Goal: Information Seeking & Learning: Learn about a topic

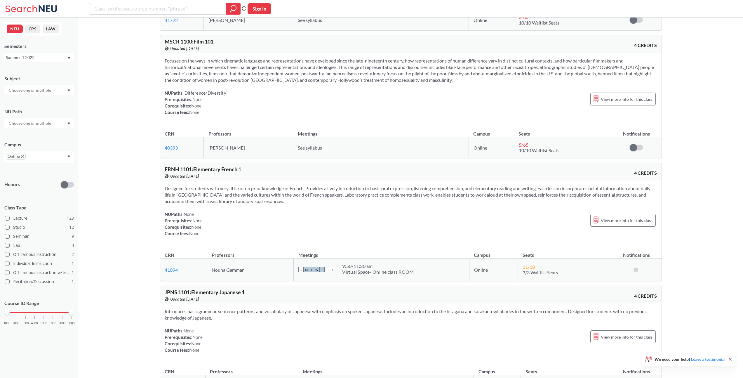
scroll to position [124, 0]
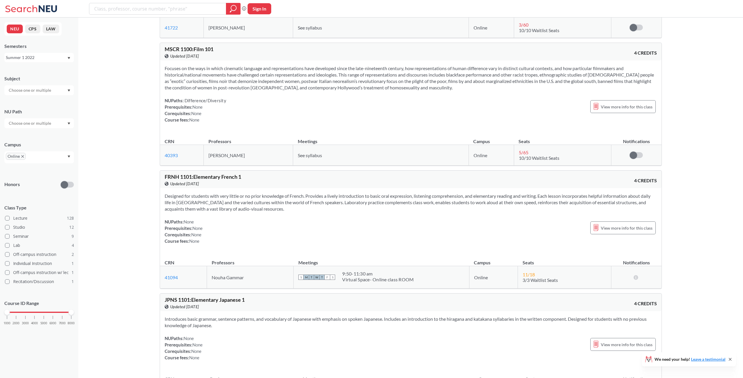
click at [54, 60] on div "Summer 1 2022" at bounding box center [36, 57] width 61 height 6
click at [39, 64] on div "Fall 2025" at bounding box center [39, 70] width 70 height 16
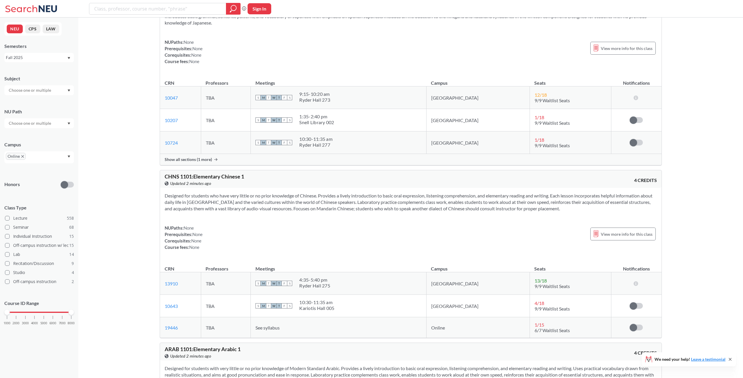
scroll to position [3499, 0]
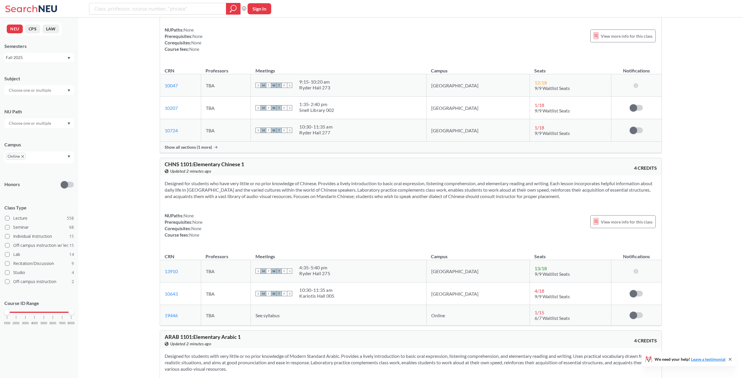
click at [471, 119] on td "[GEOGRAPHIC_DATA]" at bounding box center [477, 108] width 103 height 22
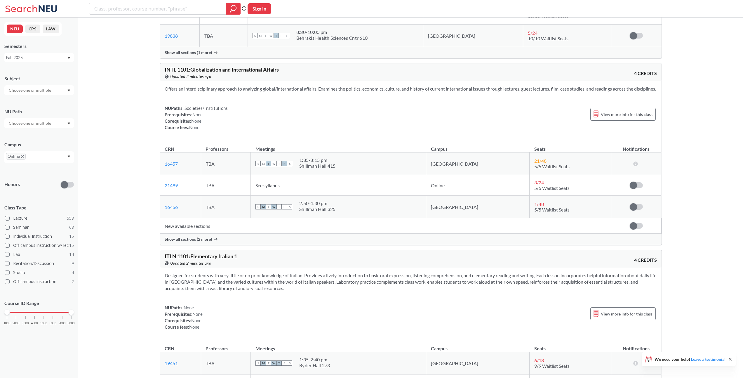
scroll to position [4104, 0]
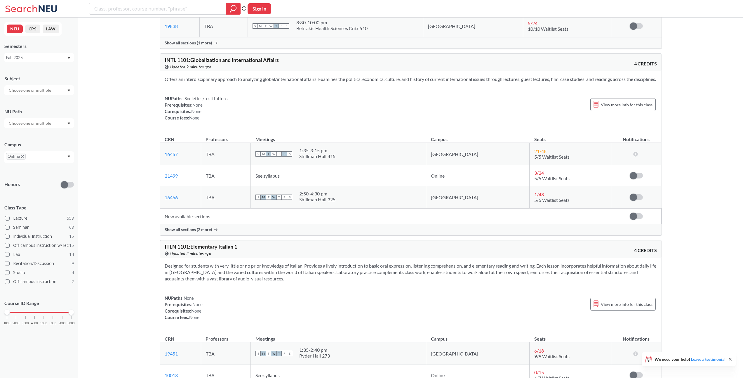
click at [192, 232] on span "Show all sections (2 more)" at bounding box center [188, 229] width 47 height 5
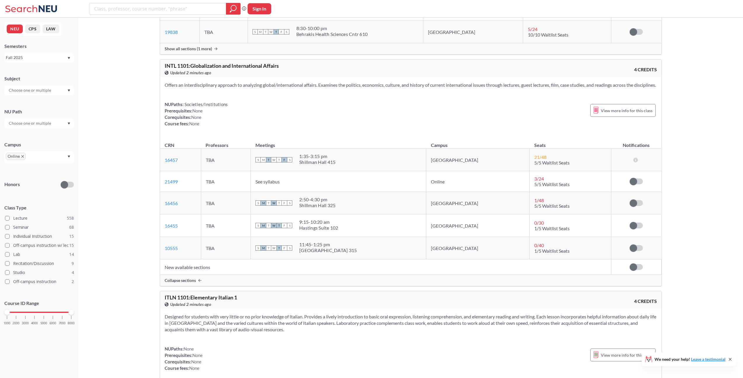
scroll to position [4095, 0]
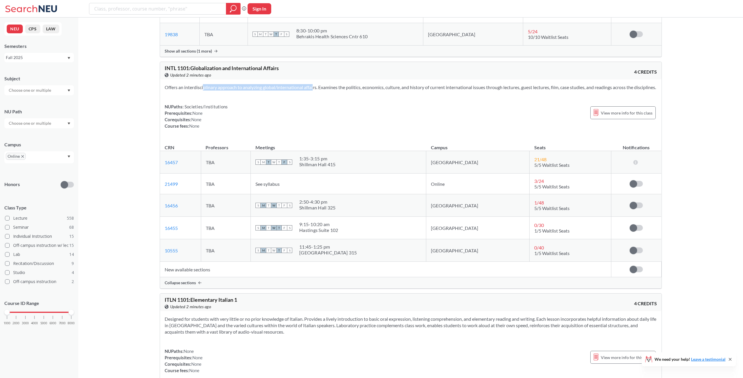
drag, startPoint x: 194, startPoint y: 95, endPoint x: 307, endPoint y: 94, distance: 113.0
click at [307, 91] on section "Offers an interdisciplinary approach to analyzing global/international affairs.…" at bounding box center [411, 87] width 492 height 6
click at [305, 91] on section "Offers an interdisciplinary approach to analyzing global/international affairs.…" at bounding box center [411, 87] width 492 height 6
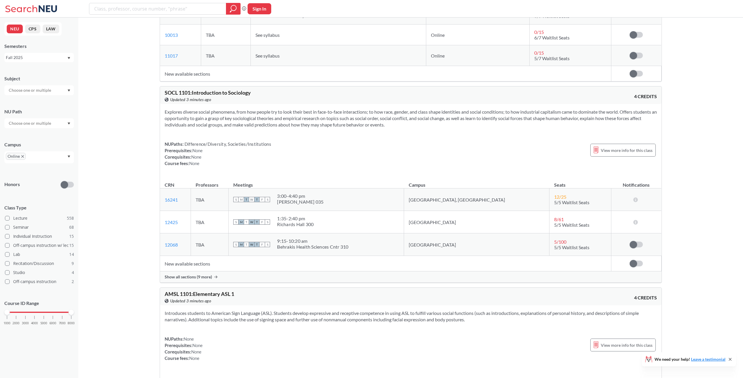
scroll to position [4491, 0]
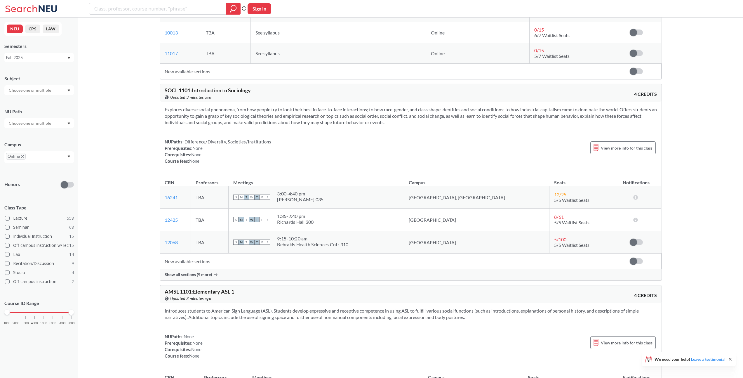
click at [197, 277] on span "Show all sections (9 more)" at bounding box center [188, 274] width 47 height 5
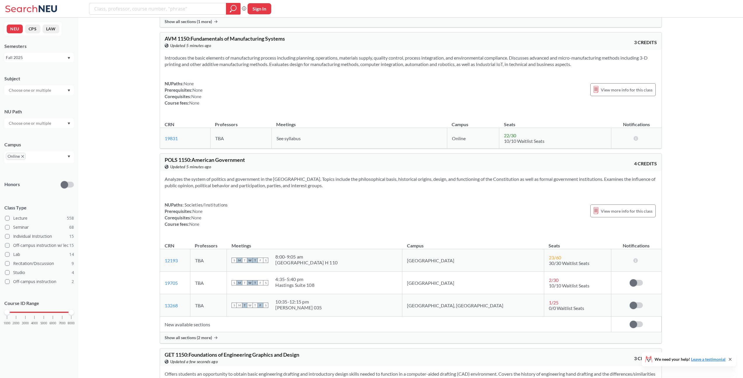
scroll to position [8028, 0]
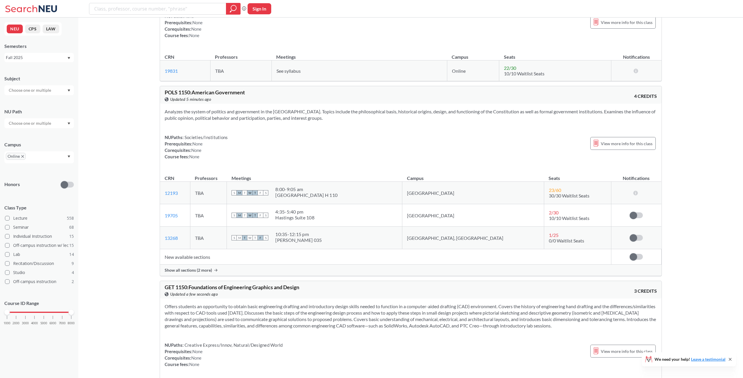
click at [188, 273] on span "Show all sections (2 more)" at bounding box center [188, 269] width 47 height 5
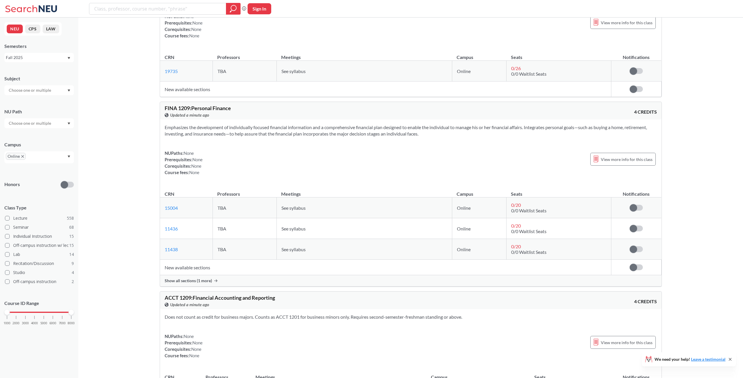
scroll to position [10832, 0]
click at [200, 282] on span "Show all sections (1 more)" at bounding box center [188, 278] width 47 height 5
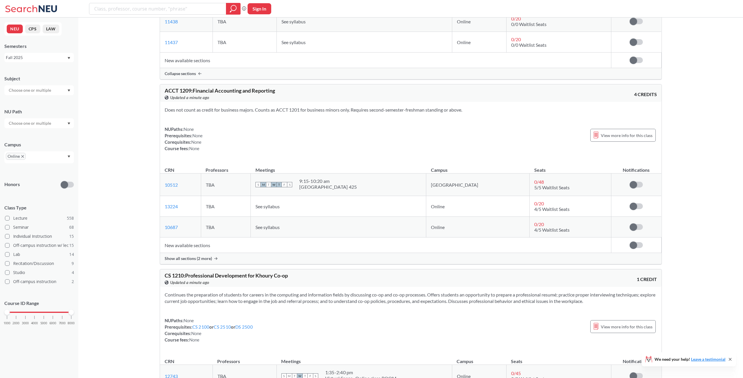
scroll to position [11060, 0]
click at [269, 262] on div "Show all sections (2 more)" at bounding box center [411, 256] width 502 height 11
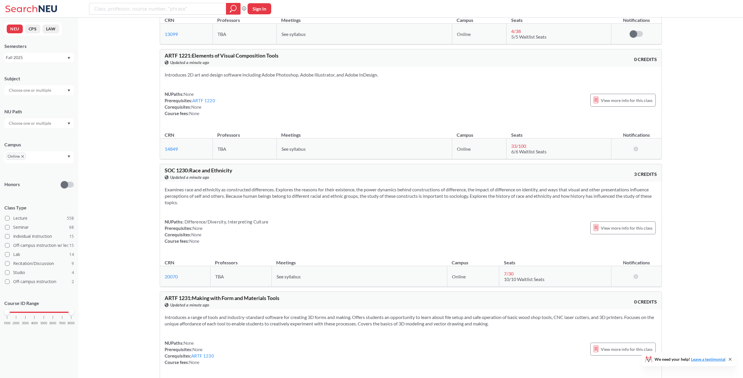
scroll to position [11656, 0]
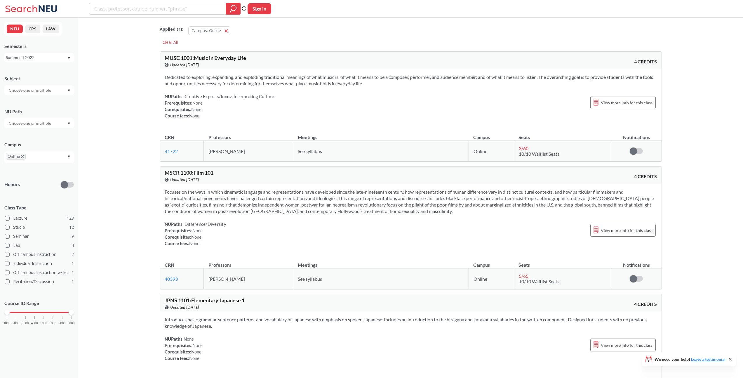
click at [65, 124] on div at bounding box center [39, 123] width 70 height 10
click at [51, 125] on input "text" at bounding box center [30, 123] width 49 height 7
click at [29, 89] on input "text" at bounding box center [30, 90] width 49 height 7
type input "en"
click at [52, 116] on div "ENTR ( 3 )" at bounding box center [41, 116] width 66 height 6
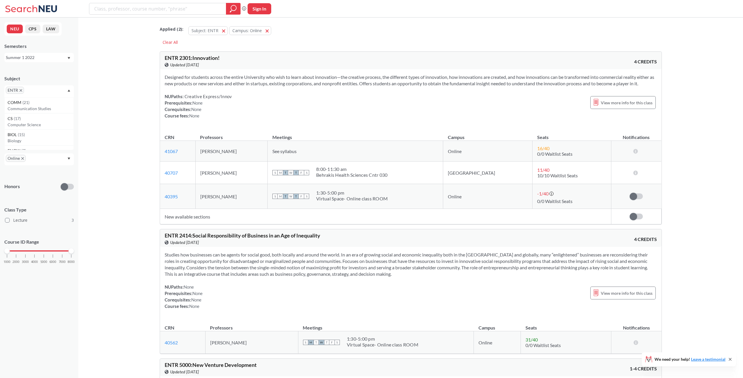
click at [33, 58] on div "Summer 1 2022" at bounding box center [36, 57] width 61 height 6
click at [29, 72] on div "Fall 2025" at bounding box center [41, 70] width 66 height 6
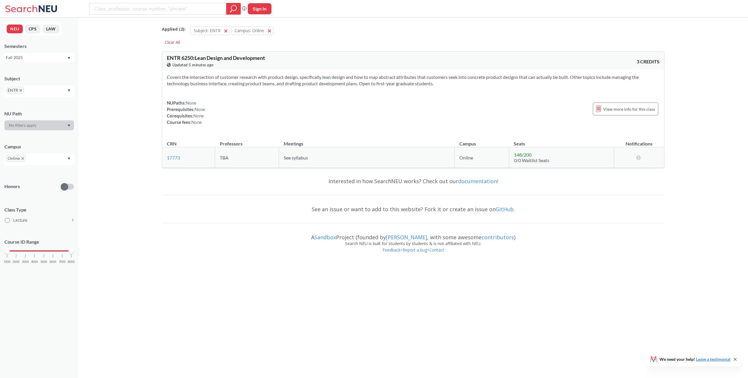
click at [53, 89] on div "ENTR" at bounding box center [39, 91] width 70 height 12
click at [62, 121] on p "Philosophy" at bounding box center [41, 119] width 66 height 6
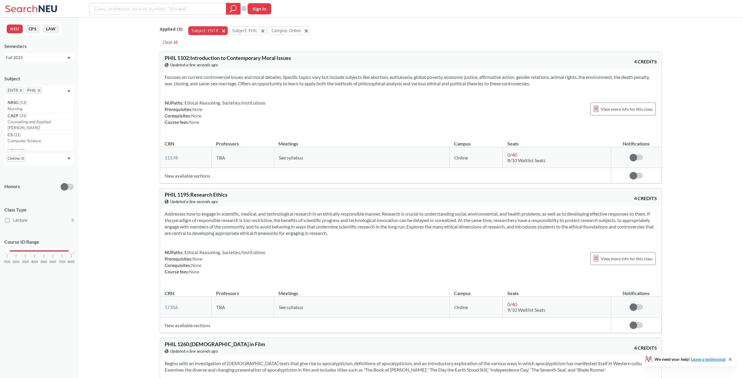
click at [221, 33] on button "Subject: ENTR ENTR" at bounding box center [207, 30] width 39 height 9
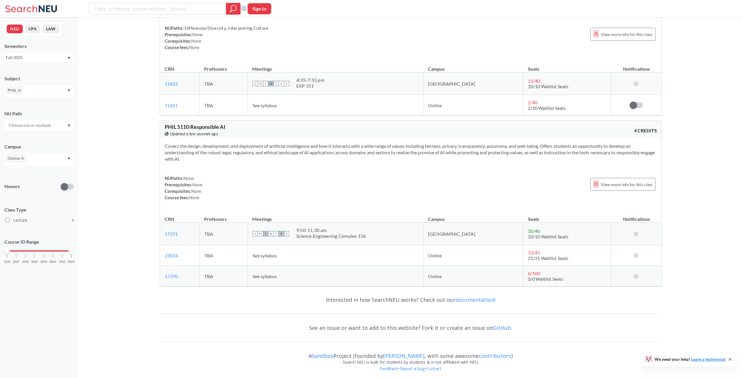
scroll to position [364, 0]
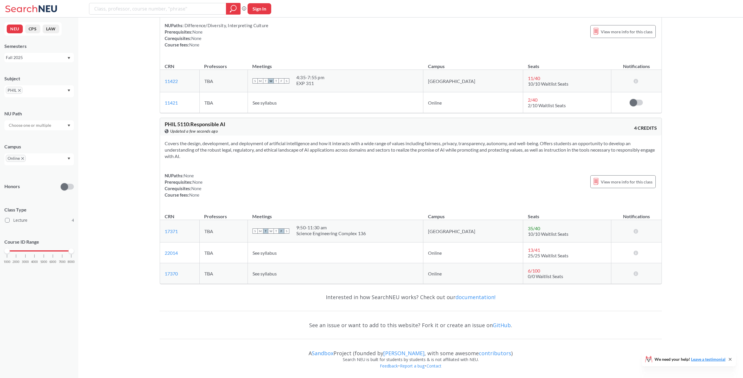
click at [59, 88] on div "PHIL" at bounding box center [39, 91] width 70 height 12
click at [48, 140] on div "WMNS ( 1 )" at bounding box center [41, 140] width 66 height 6
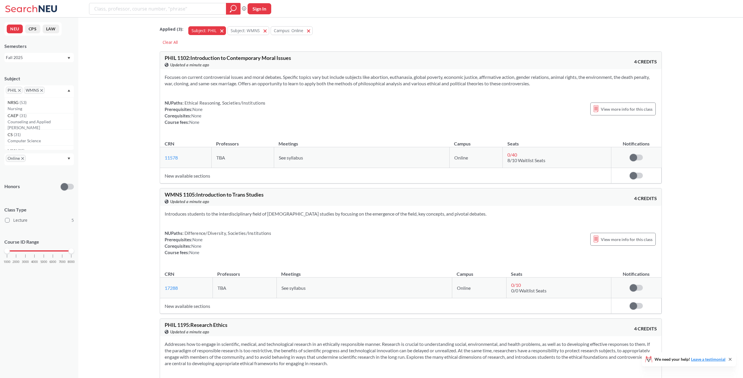
click at [224, 30] on span "button" at bounding box center [224, 31] width 0 height 6
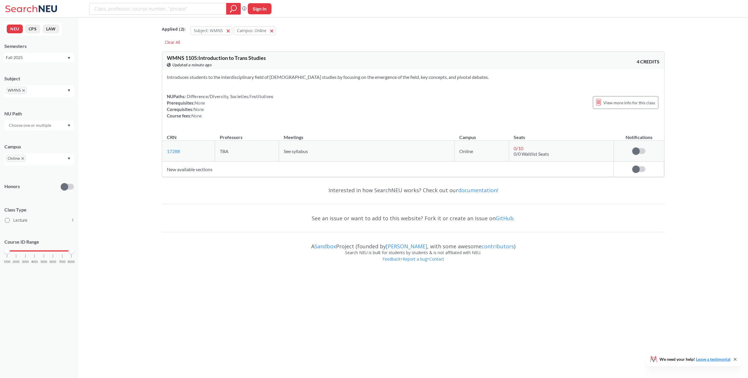
click at [54, 93] on div "WMNS" at bounding box center [39, 91] width 70 height 12
click at [48, 135] on div "INTP ( 1 ) Interpreting" at bounding box center [39, 135] width 70 height 16
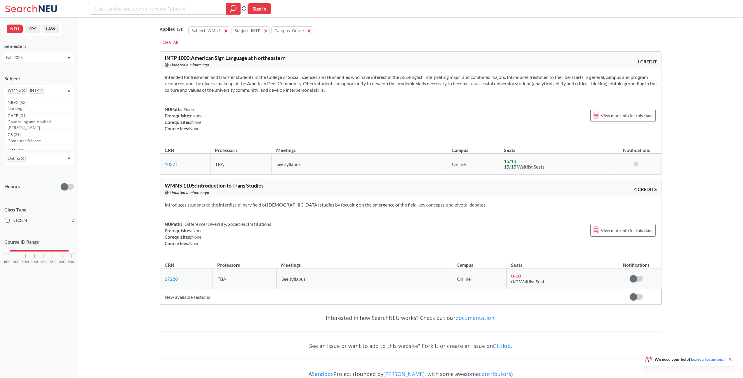
click at [43, 90] on icon "X to remove pill" at bounding box center [42, 90] width 3 height 3
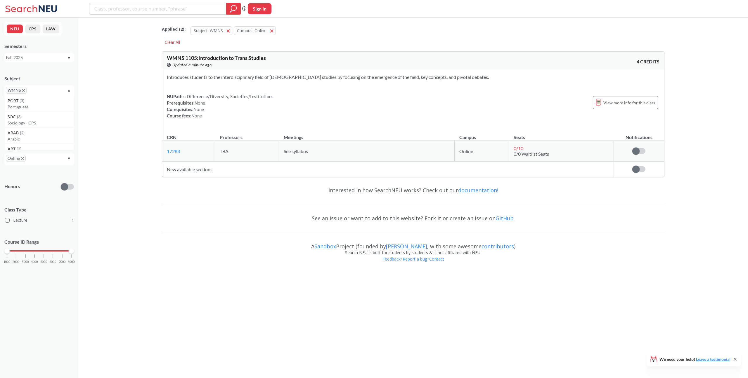
scroll to position [1125, 0]
click at [25, 91] on span "WMNS" at bounding box center [16, 90] width 21 height 7
click at [24, 90] on icon "X to remove pill" at bounding box center [23, 90] width 3 height 3
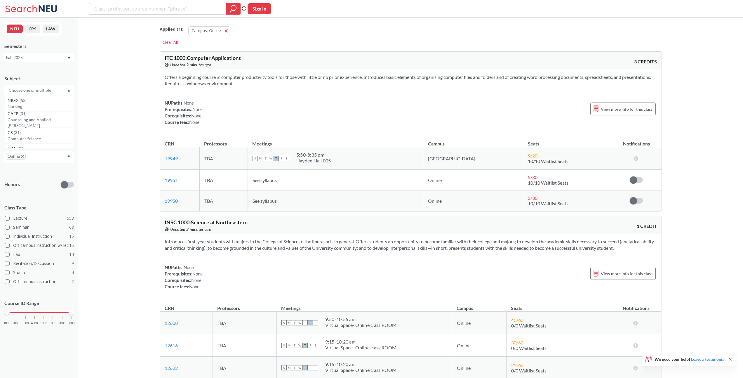
click at [24, 90] on input "text" at bounding box center [30, 90] width 49 height 7
type input "MKTG"
click at [16, 97] on span "MKTG" at bounding box center [14, 100] width 13 height 6
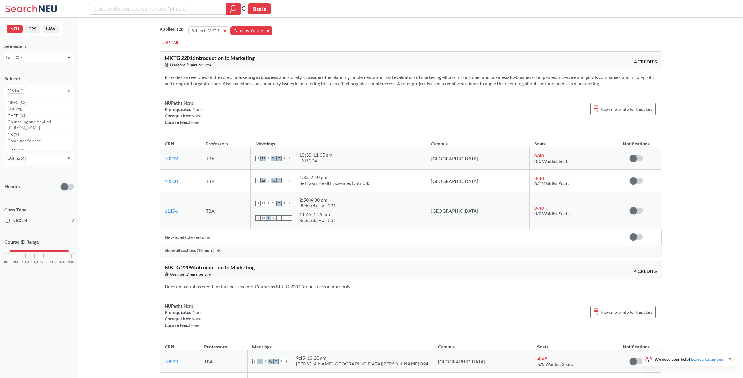
click at [267, 31] on button "Campus: Online Online" at bounding box center [251, 30] width 42 height 9
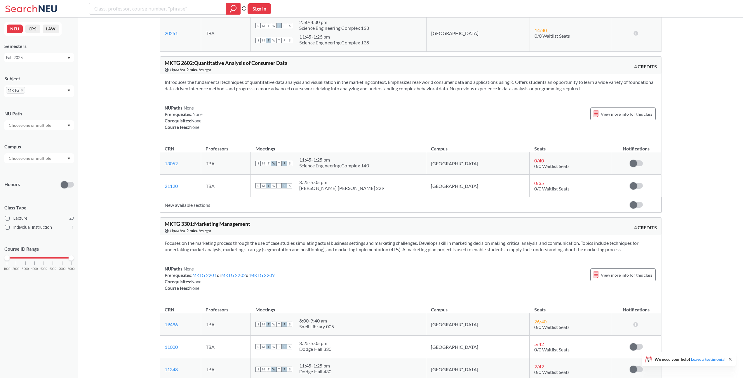
scroll to position [875, 0]
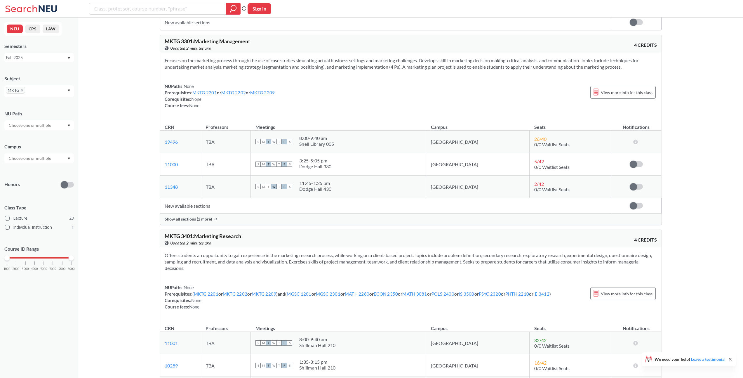
click at [202, 218] on span "Show all sections (2 more)" at bounding box center [188, 218] width 47 height 5
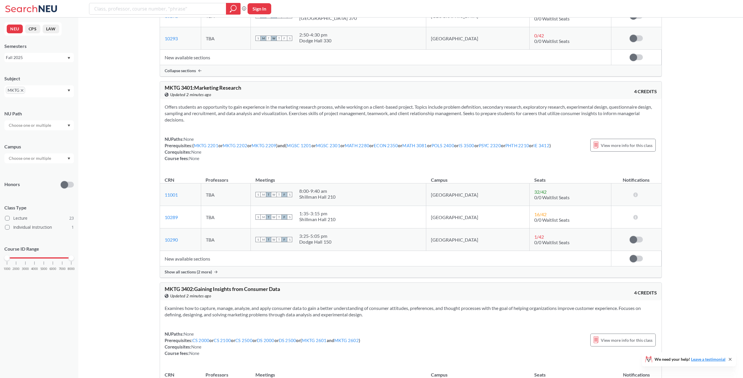
scroll to position [1074, 0]
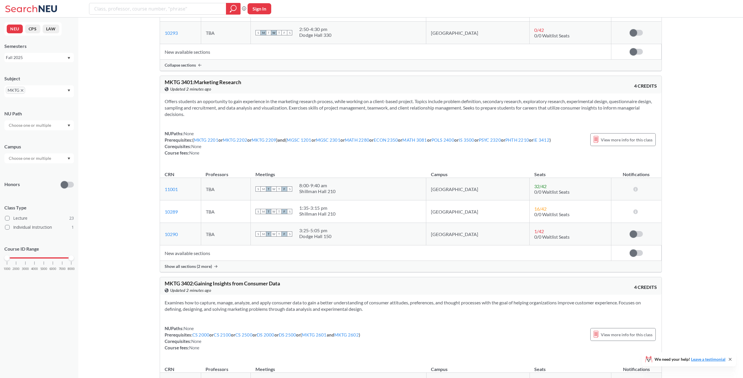
click at [195, 265] on span "Show all sections (2 more)" at bounding box center [188, 266] width 47 height 5
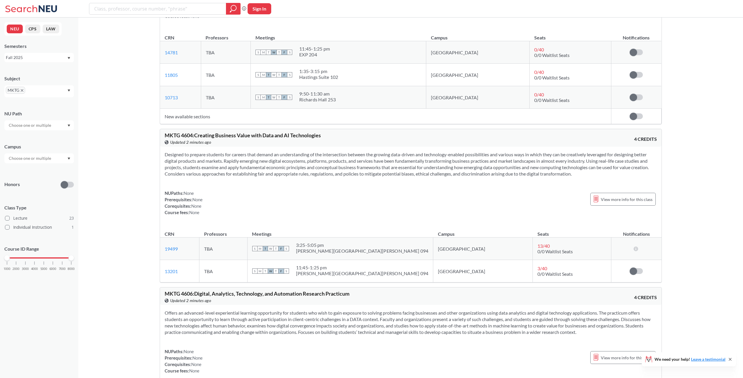
scroll to position [2317, 0]
